Goal: Information Seeking & Learning: Learn about a topic

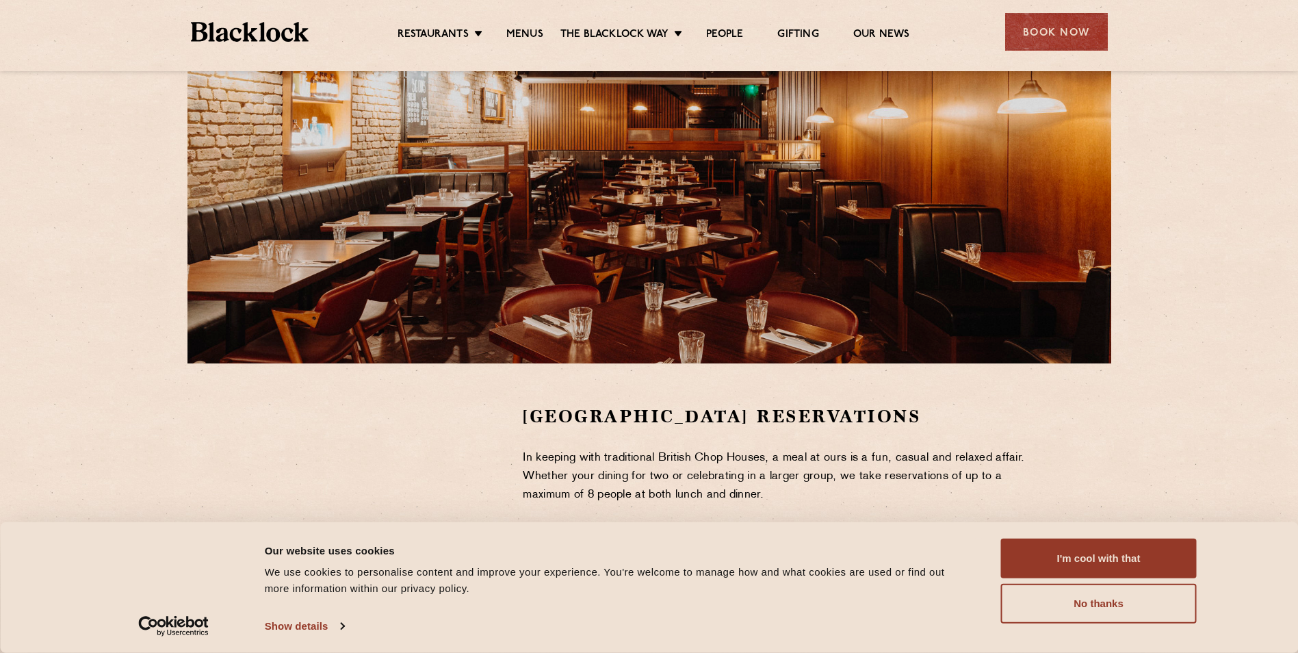
scroll to position [137, 0]
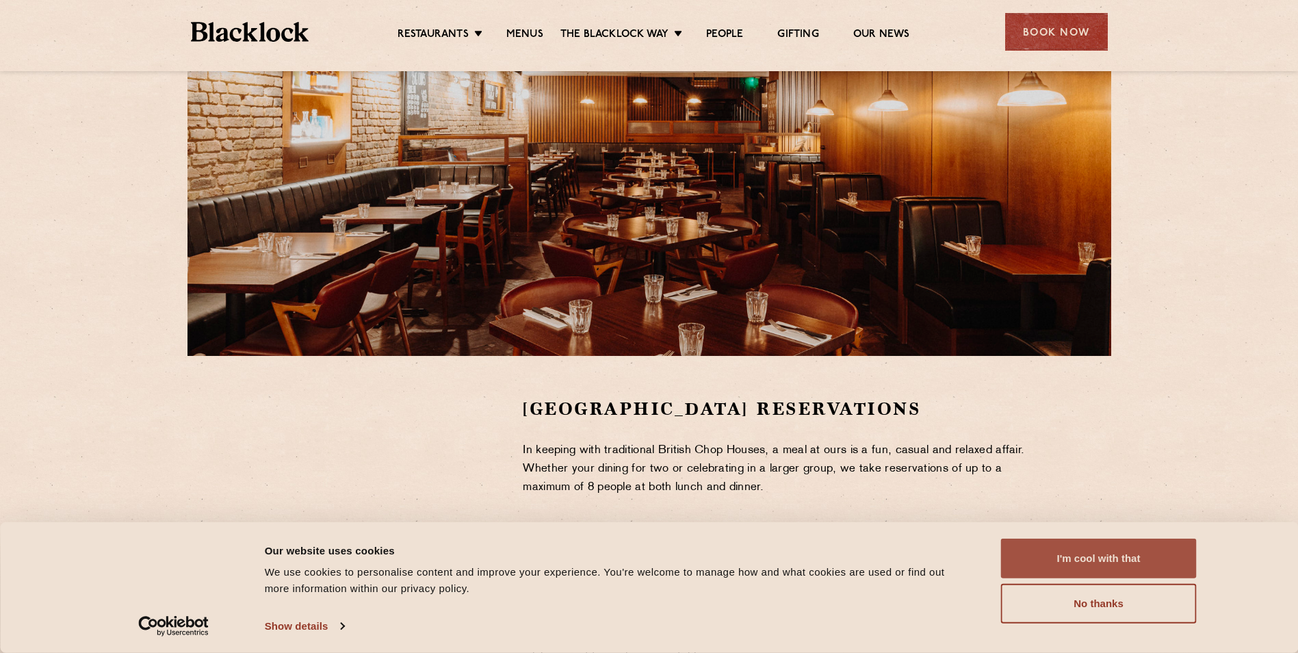
click at [1109, 556] on button "I'm cool with that" at bounding box center [1099, 559] width 196 height 40
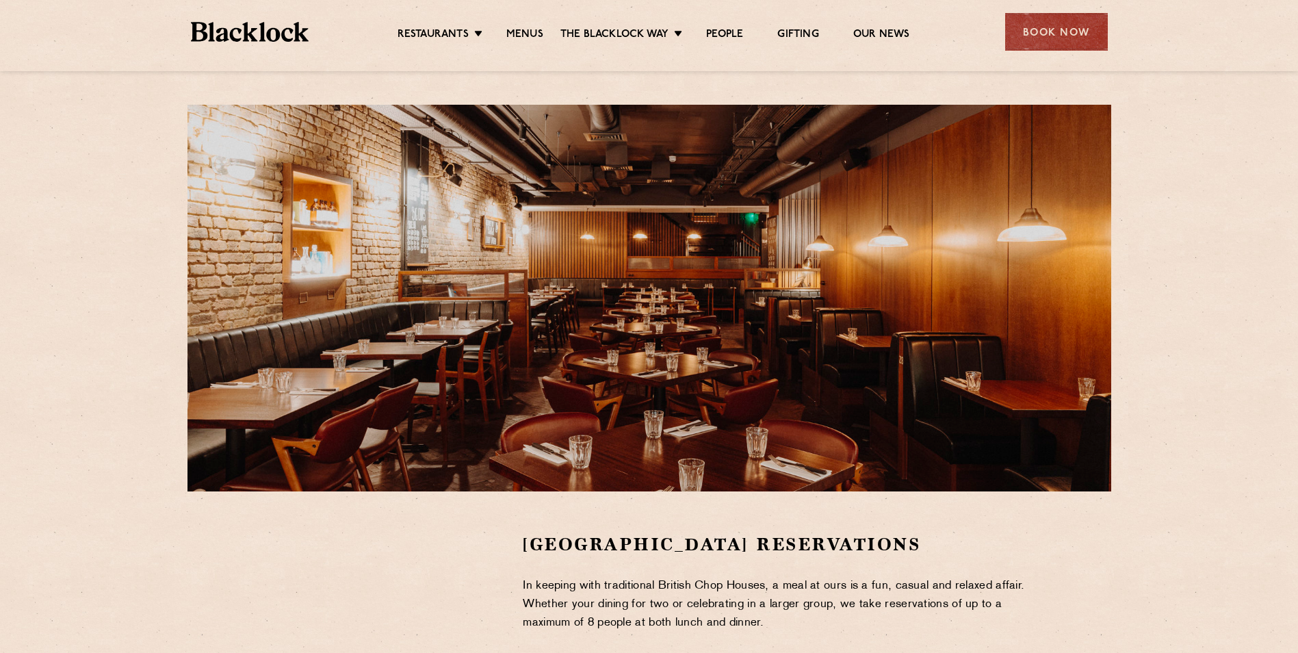
scroll to position [0, 0]
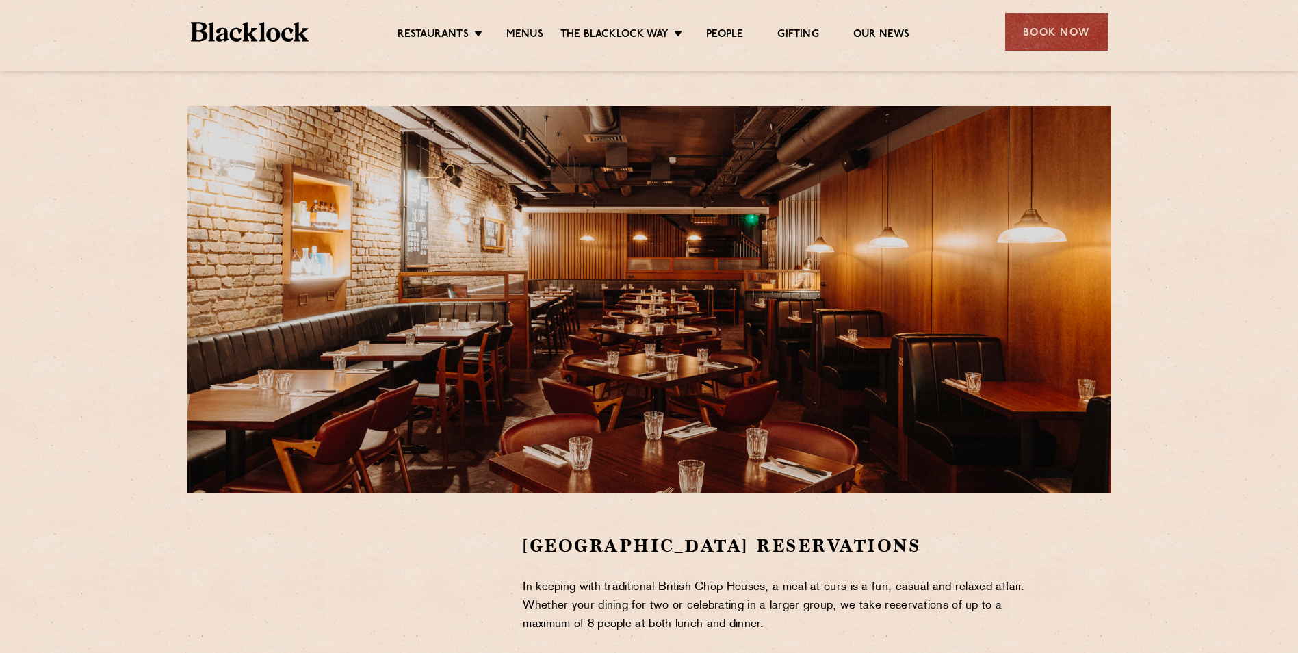
click at [514, 26] on ul "Restaurants Soho City Shoreditch Covent Garden Canary Wharf Manchester Birmingh…" at bounding box center [653, 32] width 689 height 22
click at [519, 35] on link "Menus" at bounding box center [524, 35] width 37 height 15
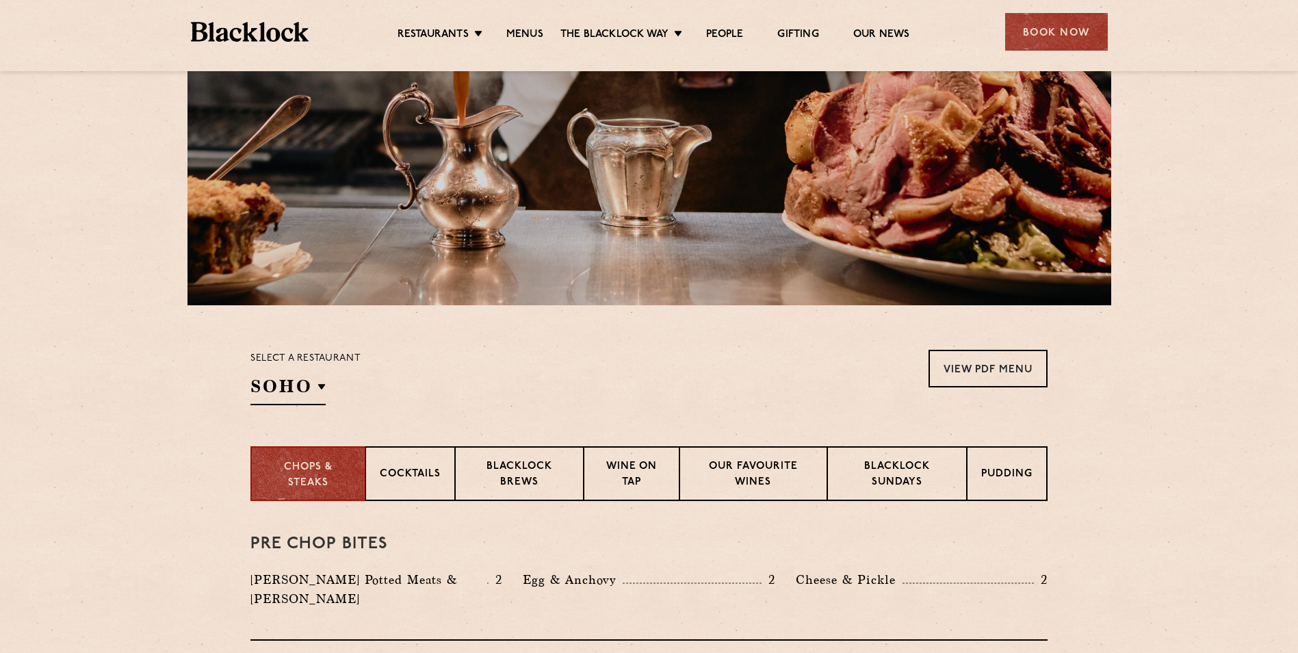
scroll to position [205, 0]
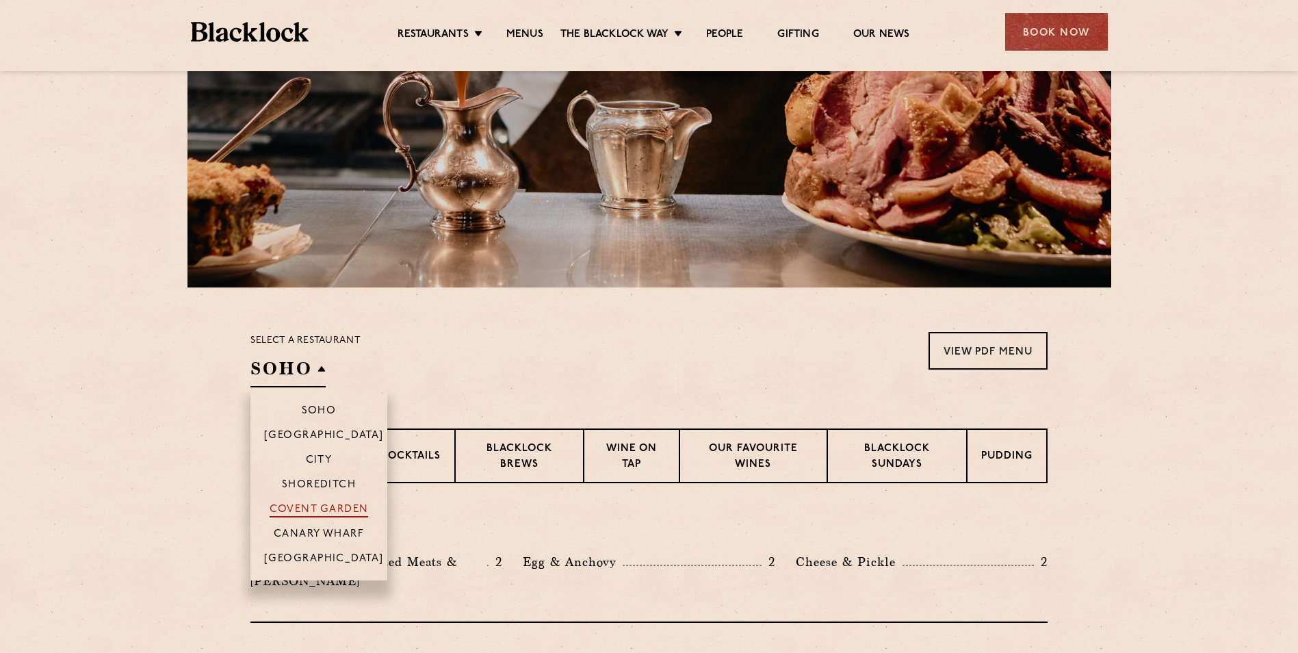
click at [317, 511] on p "Covent Garden" at bounding box center [319, 511] width 99 height 14
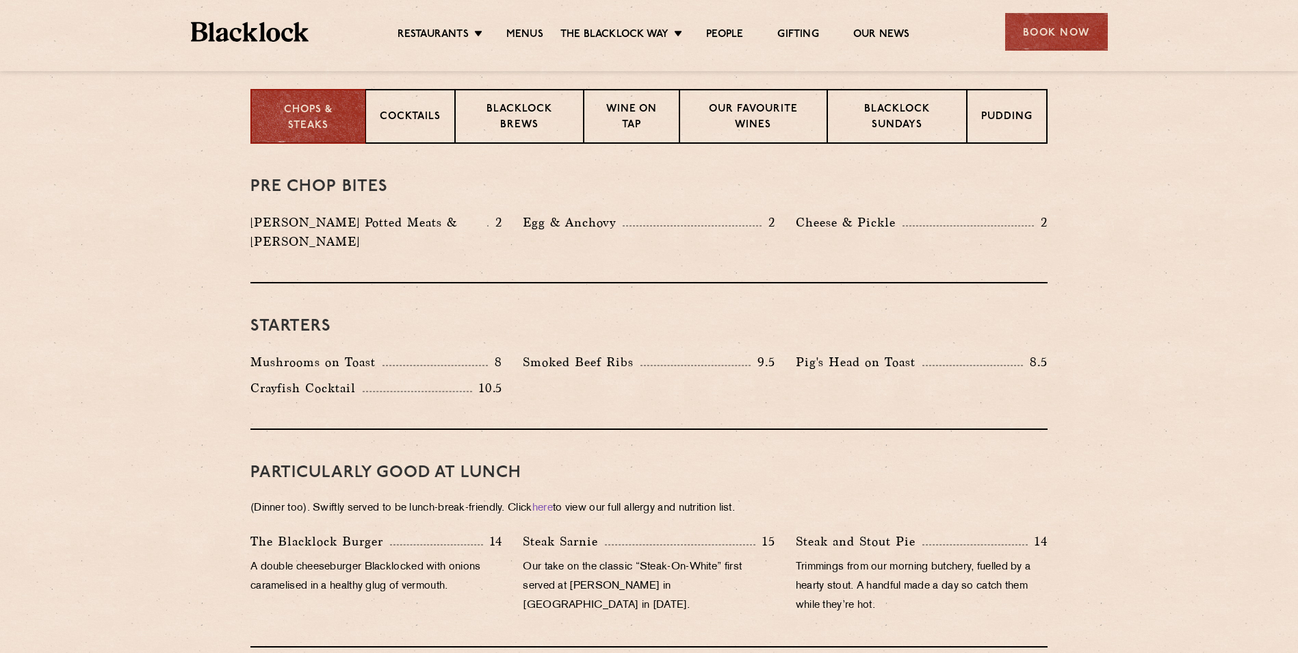
scroll to position [476, 0]
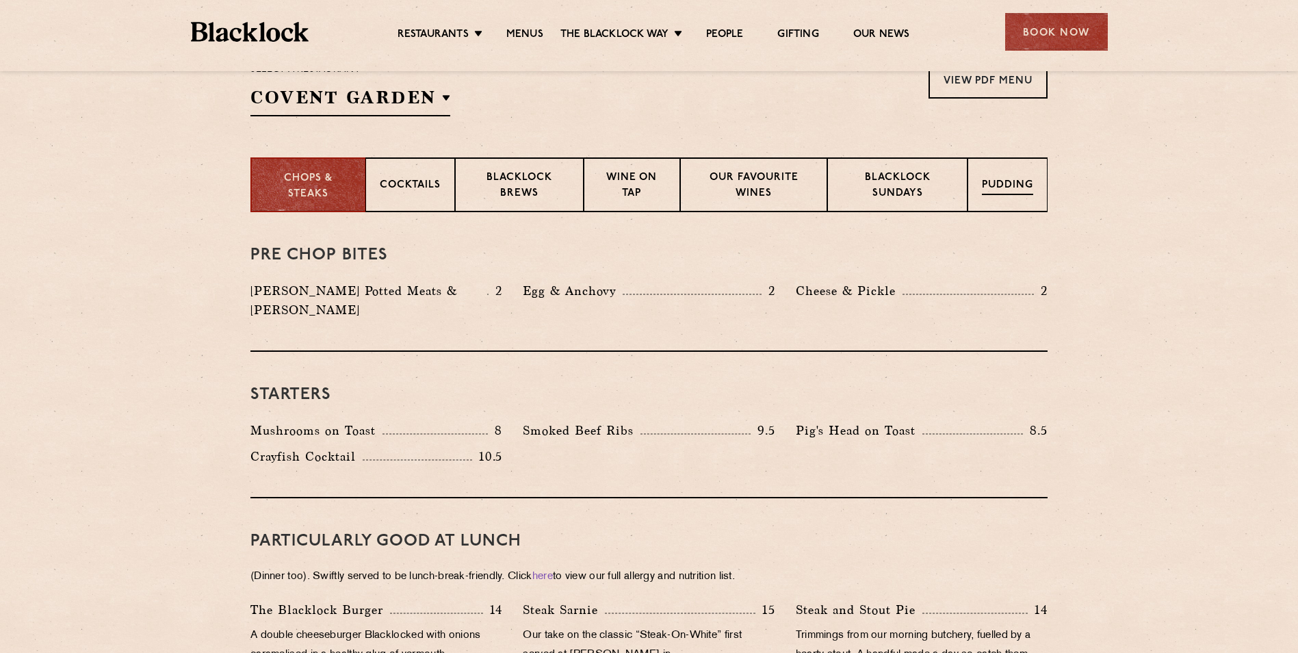
click at [997, 193] on p "Pudding" at bounding box center [1007, 186] width 51 height 17
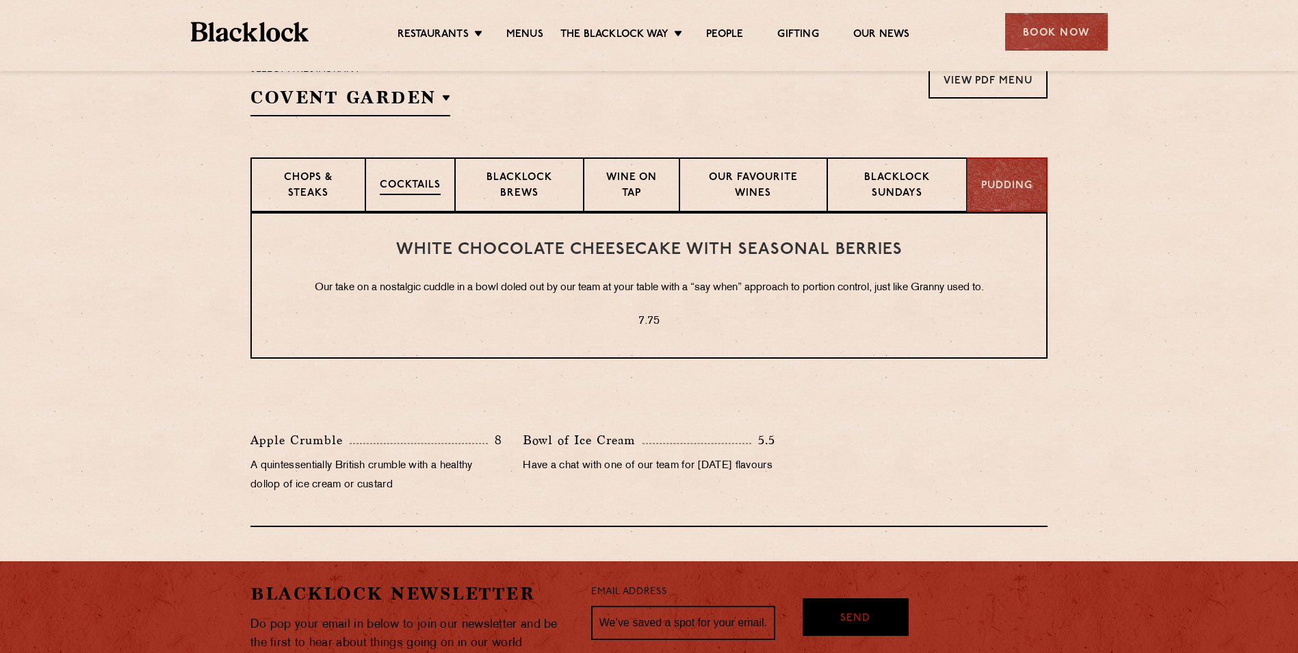
click at [430, 174] on div "Cocktails" at bounding box center [410, 184] width 90 height 55
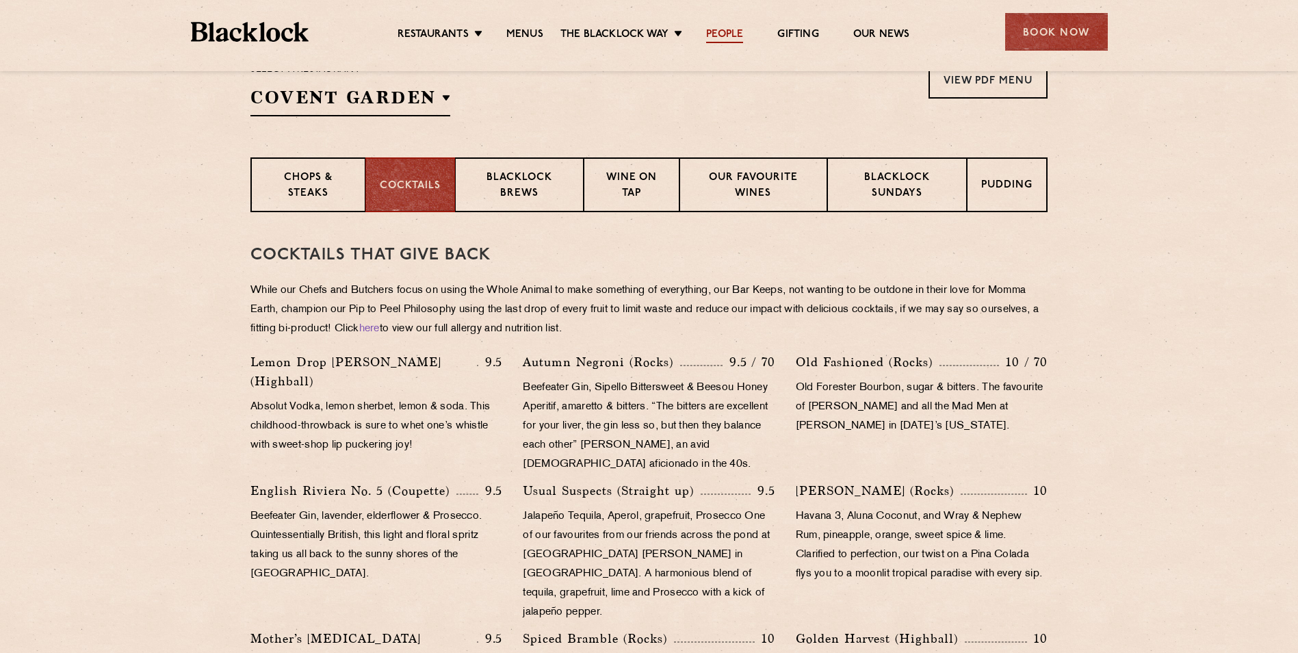
click at [723, 29] on link "People" at bounding box center [724, 35] width 37 height 15
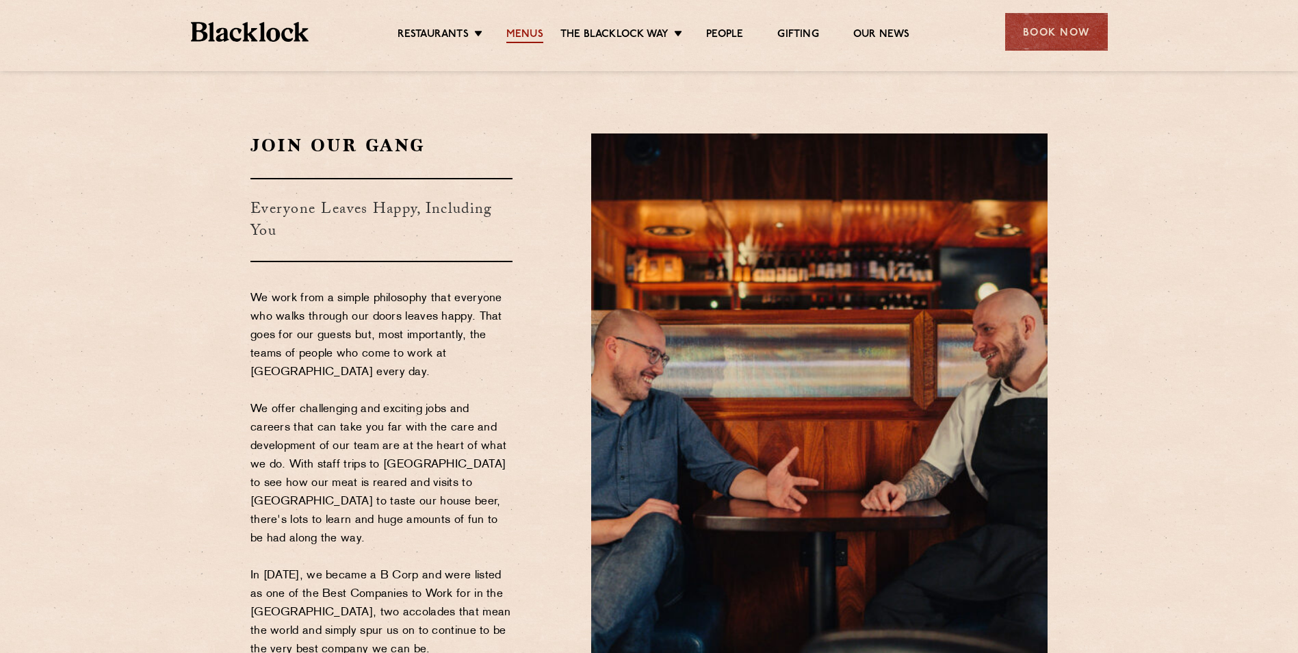
click at [516, 32] on link "Menus" at bounding box center [524, 35] width 37 height 15
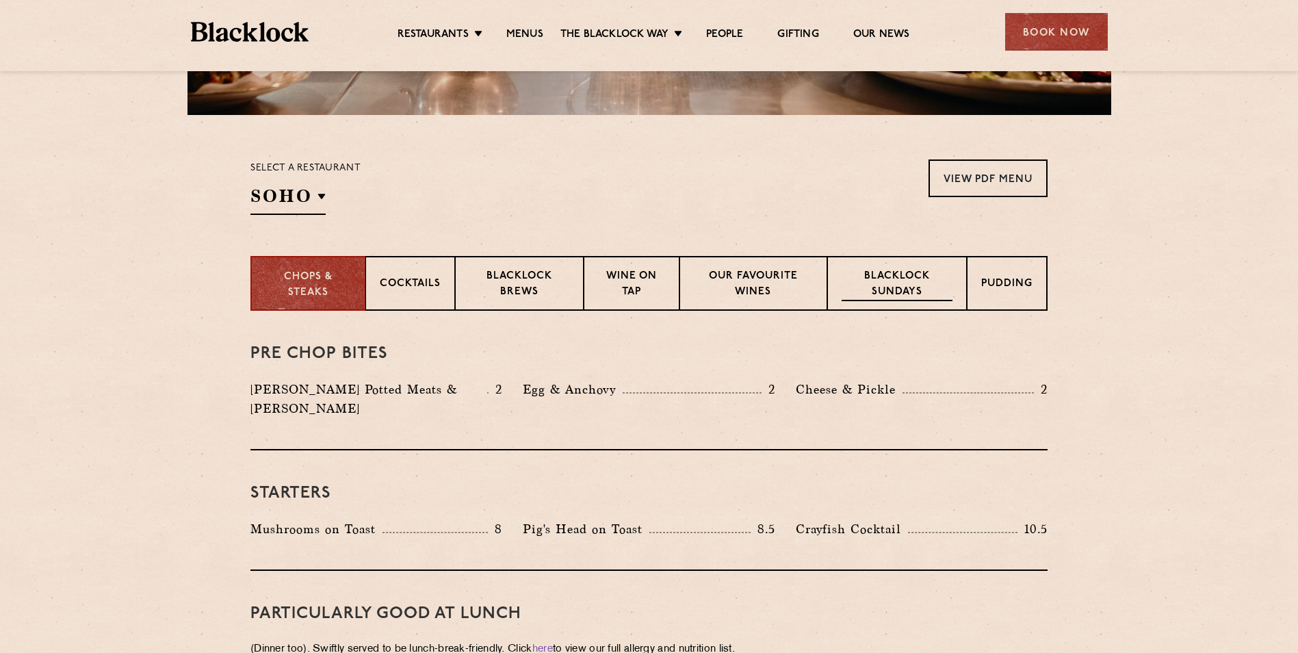
scroll to position [411, 0]
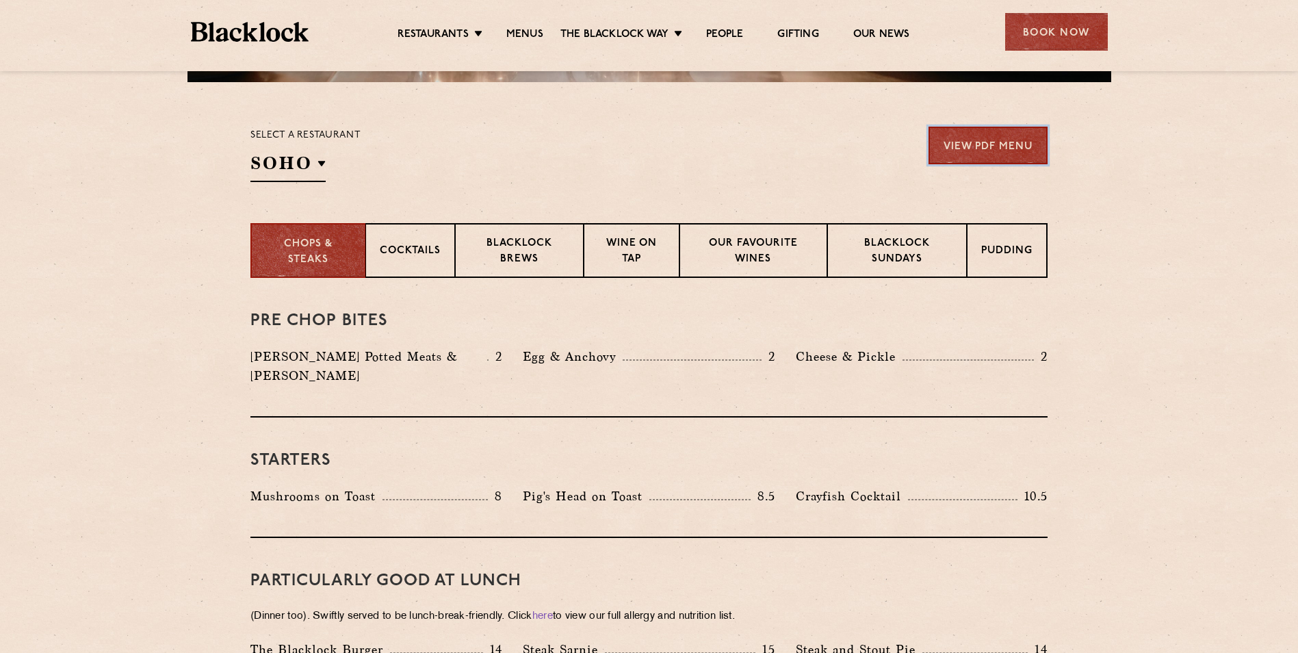
click at [969, 137] on link "View PDF Menu" at bounding box center [988, 146] width 119 height 38
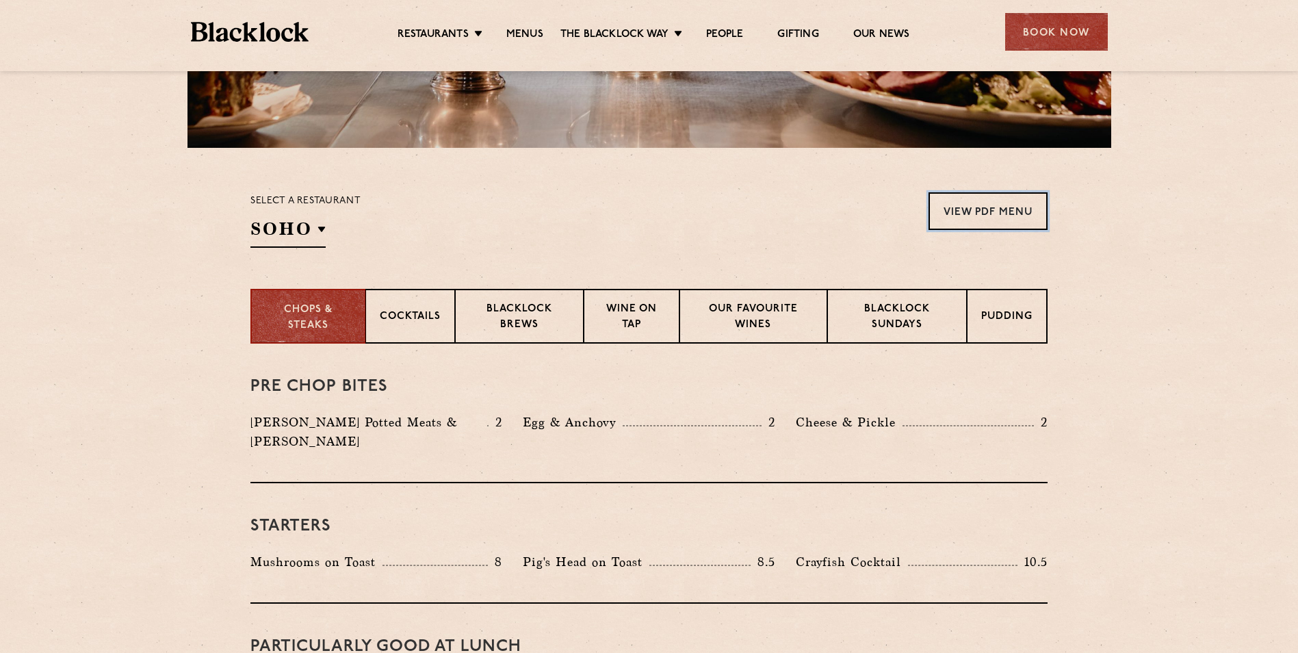
scroll to position [684, 0]
